Goal: Check status

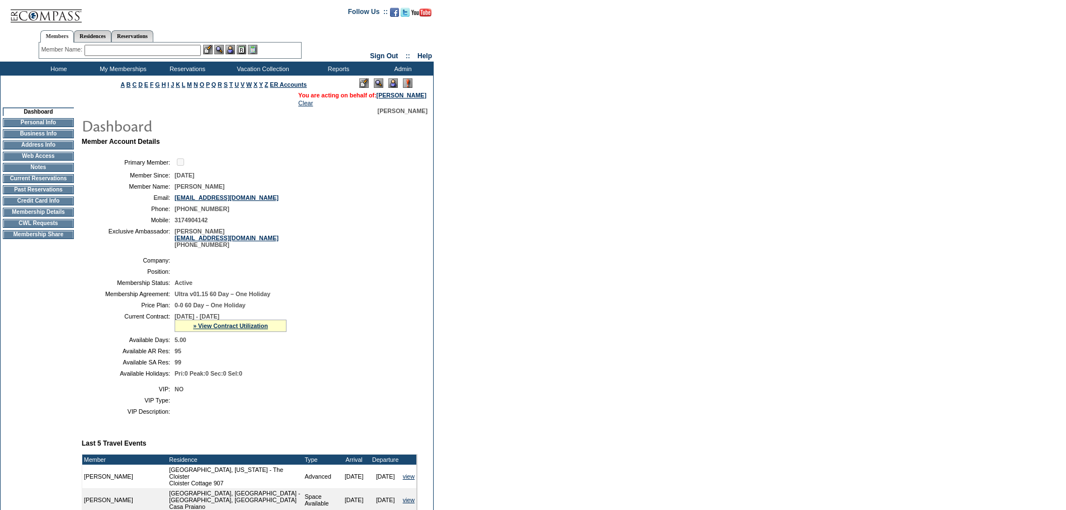
scroll to position [42, 0]
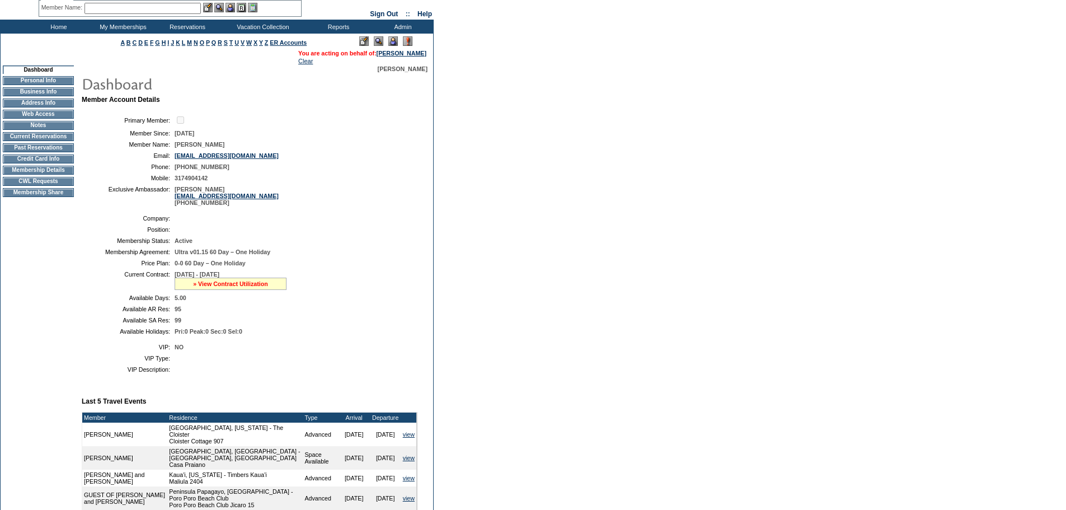
click at [222, 287] on link "» View Contract Utilization" at bounding box center [230, 283] width 75 height 7
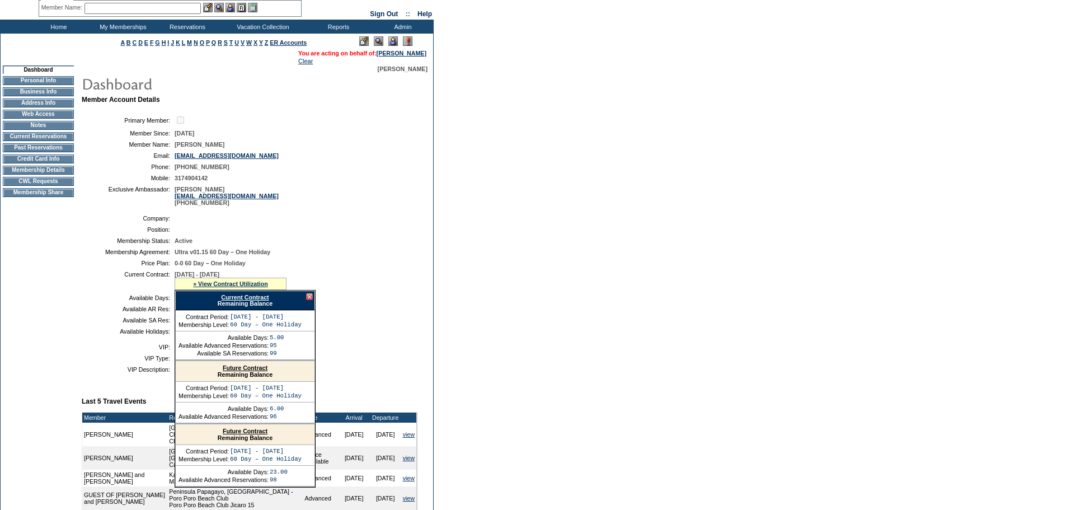
click at [226, 301] on link "Current Contract" at bounding box center [245, 297] width 48 height 7
click at [63, 141] on td "Current Reservations" at bounding box center [38, 136] width 71 height 9
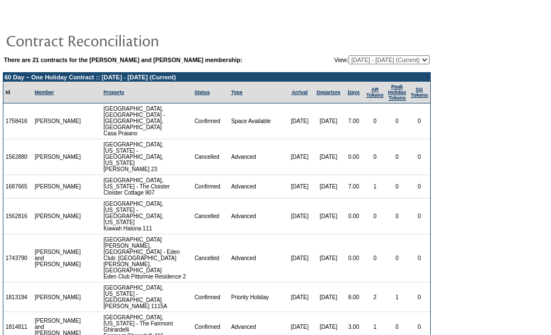
scroll to position [26, 0]
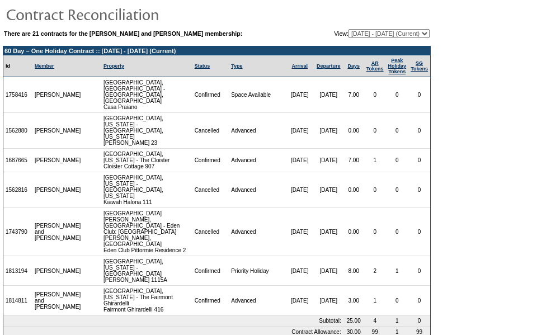
click at [425, 32] on select "04/26/07 - 05/31/08 06/01/08 - 05/31/09 06/01/09 - 05/31/10 06/01/10 - 05/31/11…" at bounding box center [389, 33] width 81 height 9
select select "115554"
click at [349, 30] on select "04/26/07 - 05/31/08 06/01/08 - 05/31/09 06/01/09 - 05/31/10 06/01/10 - 05/31/11…" at bounding box center [389, 33] width 81 height 9
